Goal: Information Seeking & Learning: Check status

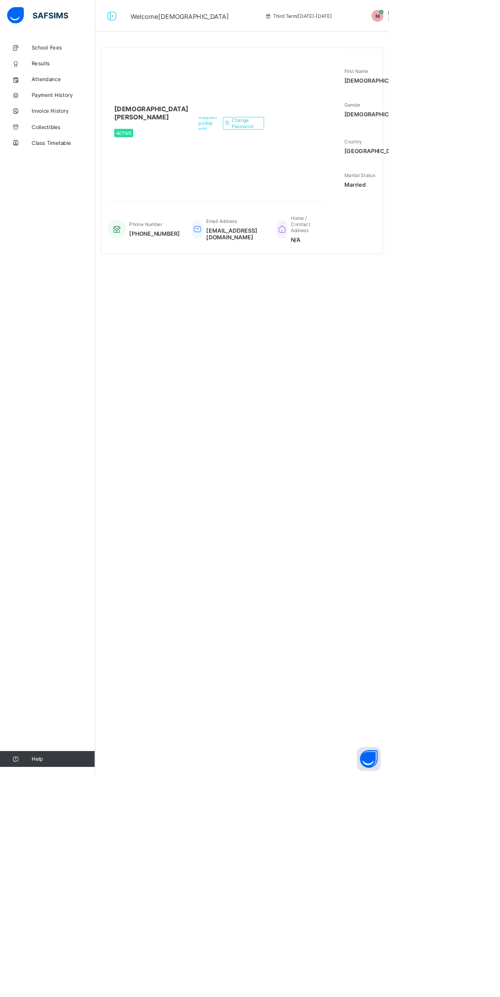
click at [93, 77] on link "Results" at bounding box center [61, 81] width 122 height 20
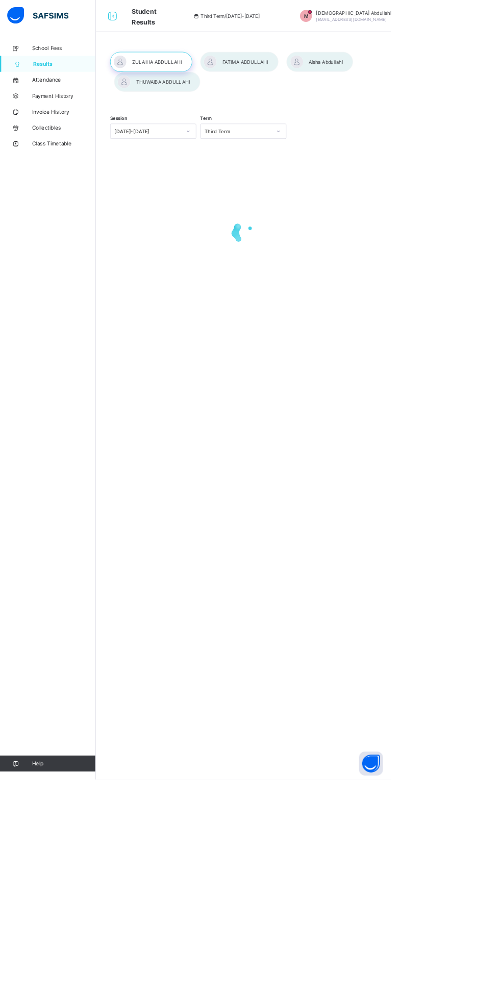
click at [302, 79] on div at bounding box center [306, 79] width 100 height 26
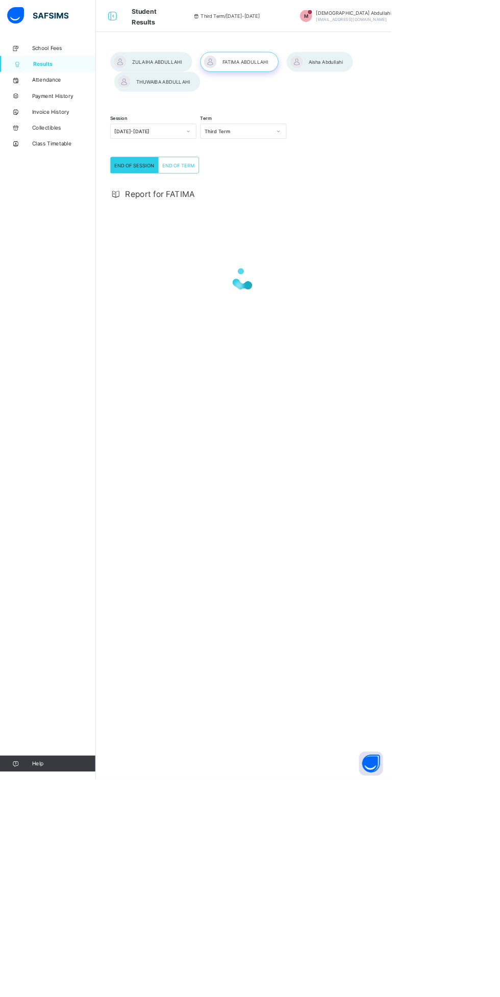
click at [280, 486] on div "Session [DATE]-[DATE] Term Third Term END OF SESSION END OF TERM END OF SESSION…" at bounding box center [310, 498] width 377 height 997
click at [233, 207] on div "END OF TERM" at bounding box center [229, 211] width 52 height 20
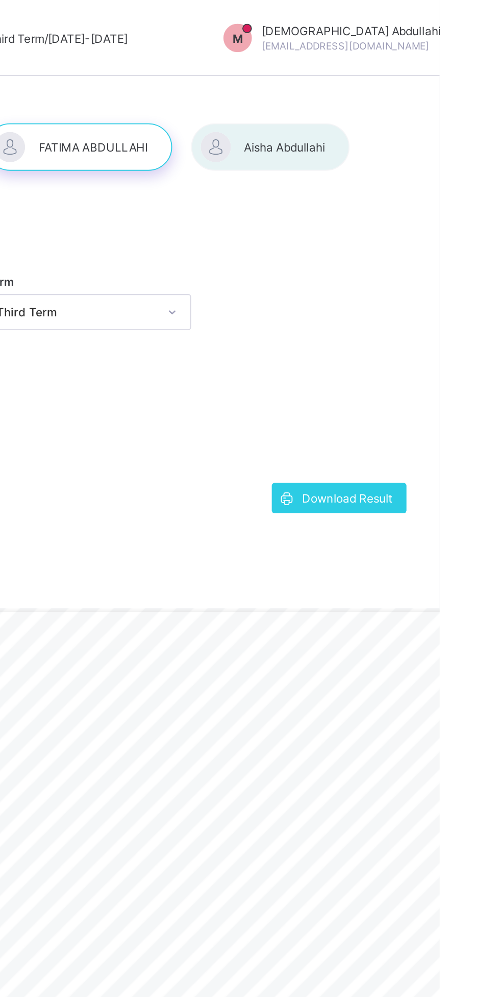
click at [499, 317] on html "Student Results Third Term / [DATE]-[DATE] M [DEMOGRAPHIC_DATA][PERSON_NAME] [E…" at bounding box center [250, 498] width 500 height 997
